Goal: Find specific page/section: Find specific page/section

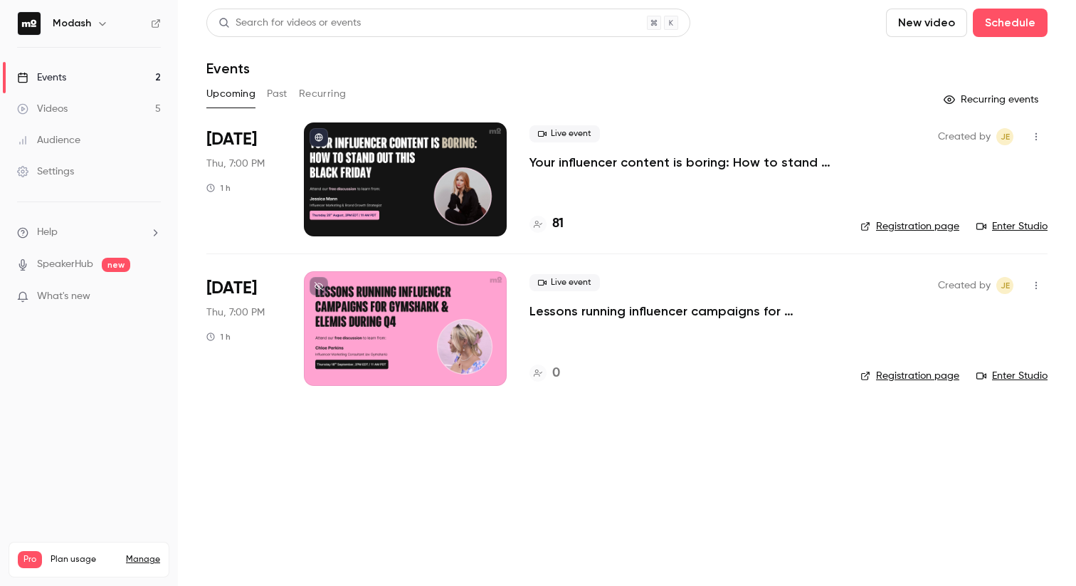
click at [556, 228] on h4 "81" at bounding box center [557, 223] width 11 height 19
